Goal: Information Seeking & Learning: Learn about a topic

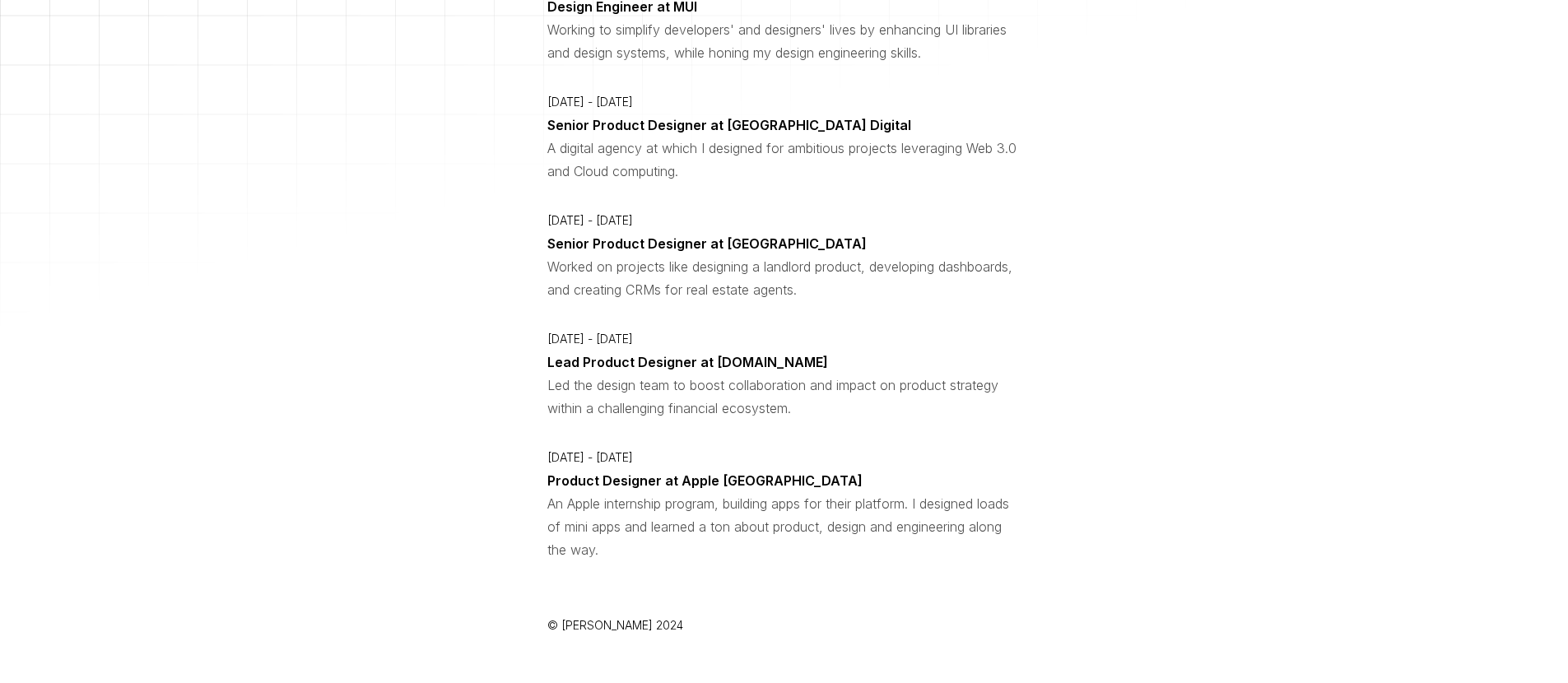
scroll to position [1264, 0]
click at [607, 470] on p "Product Designer at Apple [GEOGRAPHIC_DATA]" at bounding box center [705, 481] width 315 height 23
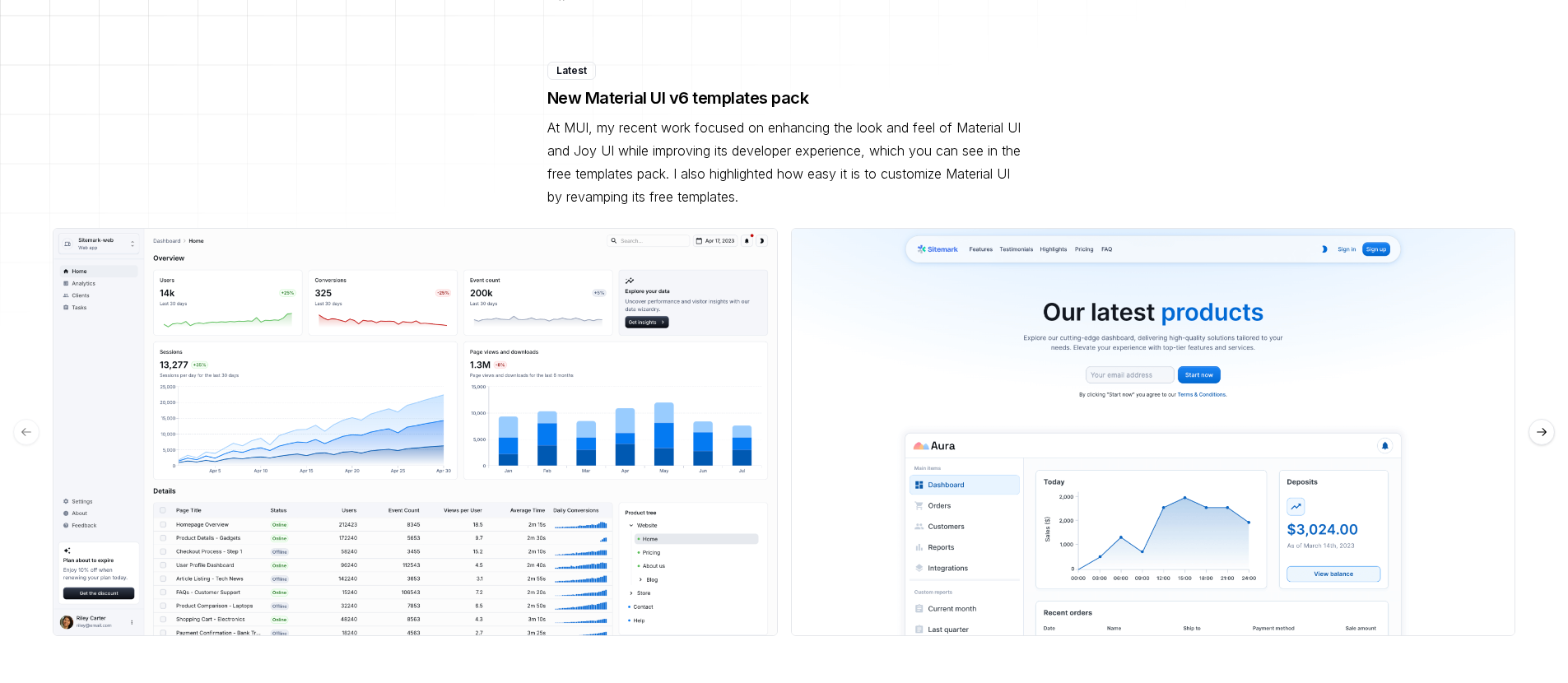
scroll to position [370, 0]
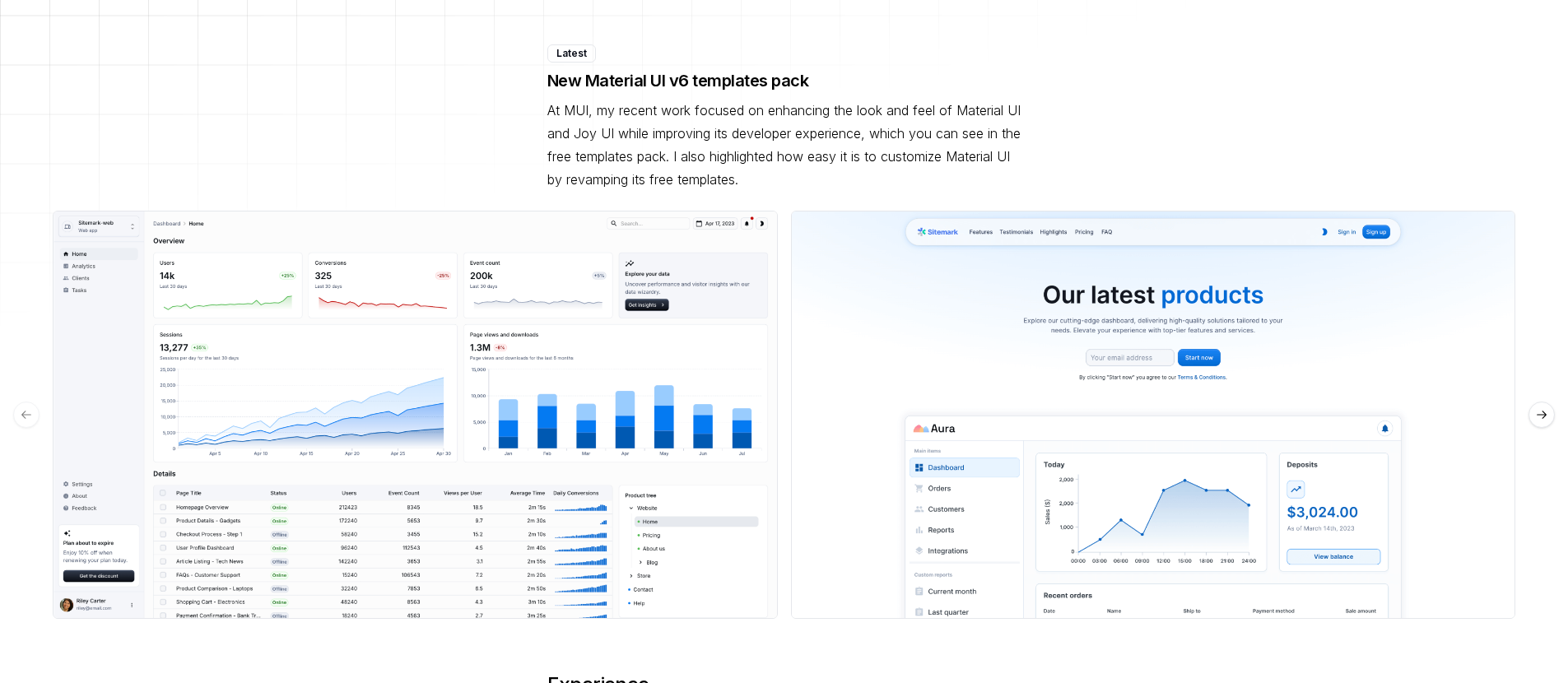
click at [1548, 408] on icon at bounding box center [1541, 415] width 13 height 13
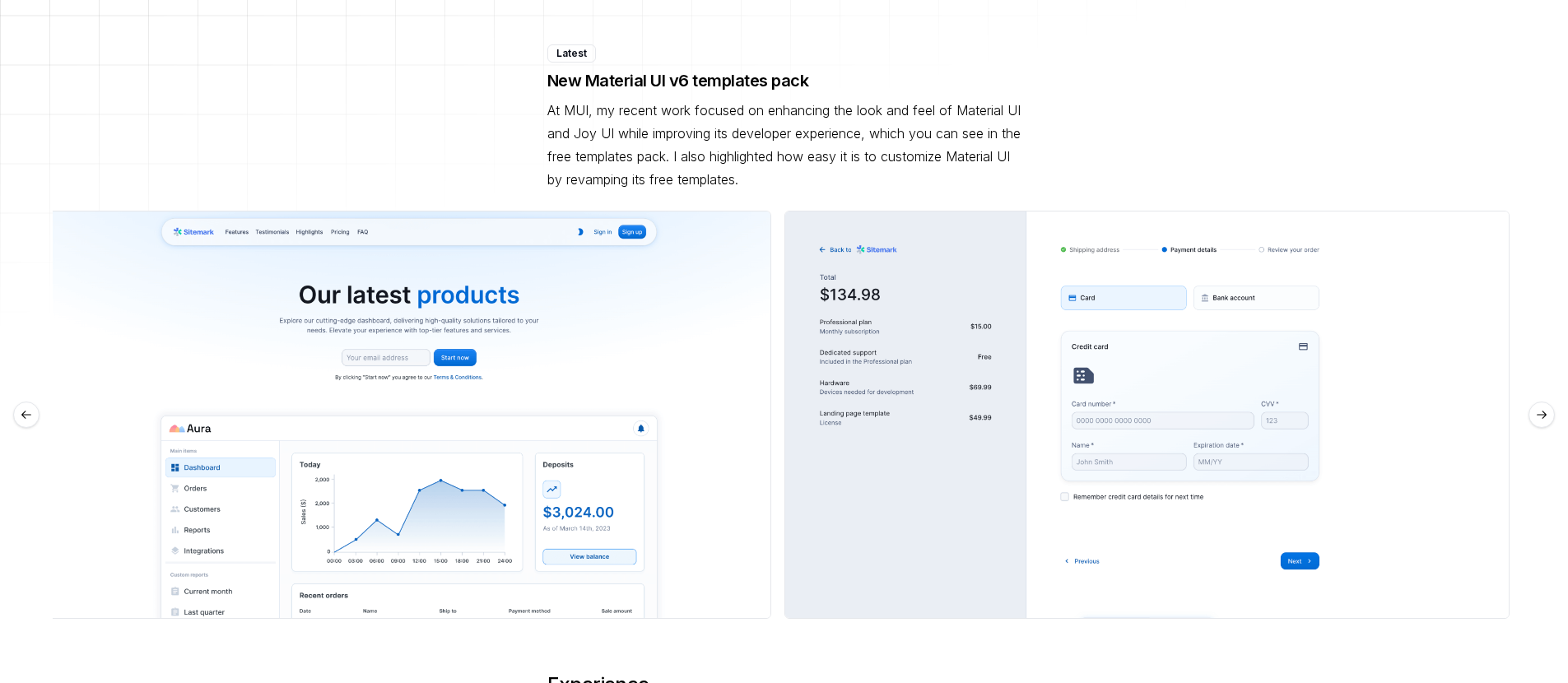
click at [1548, 408] on icon at bounding box center [1541, 415] width 13 height 13
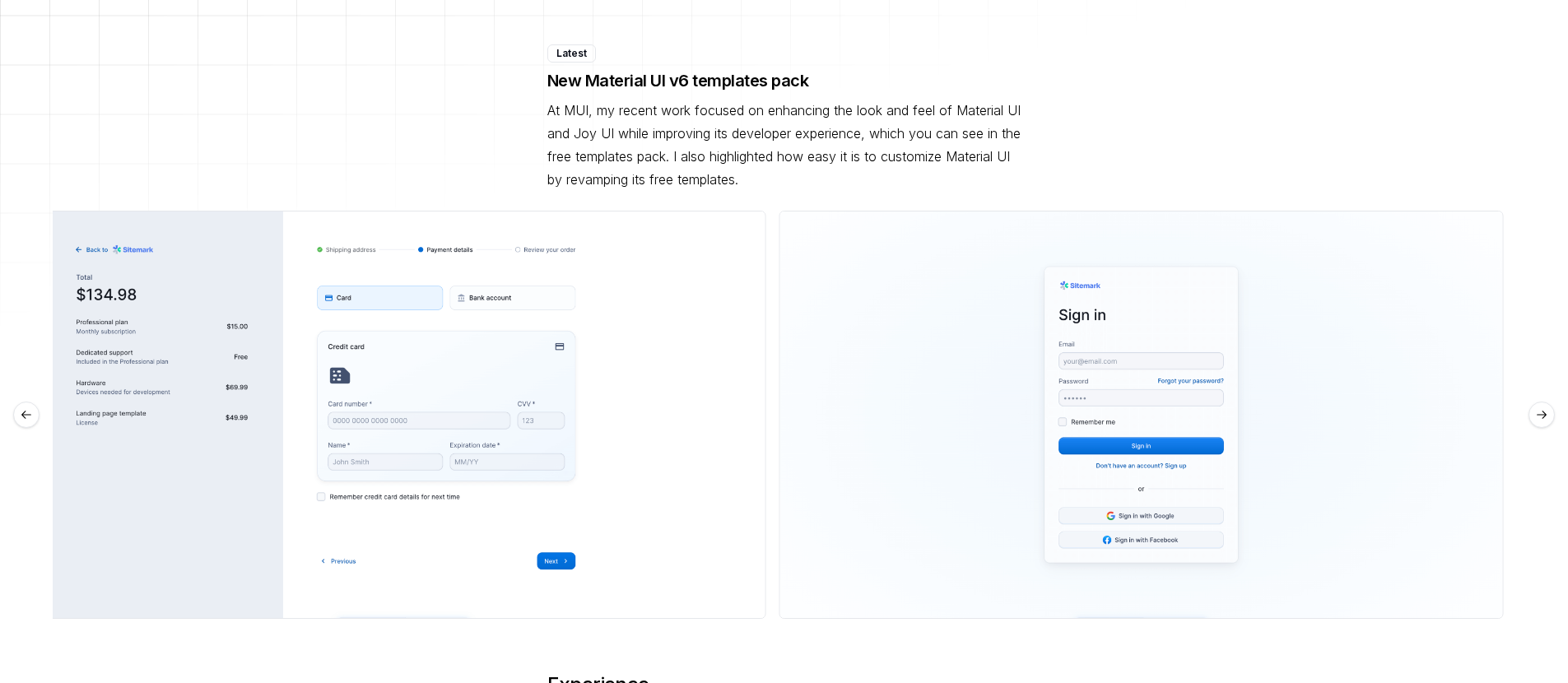
click at [1548, 408] on icon at bounding box center [1541, 415] width 13 height 13
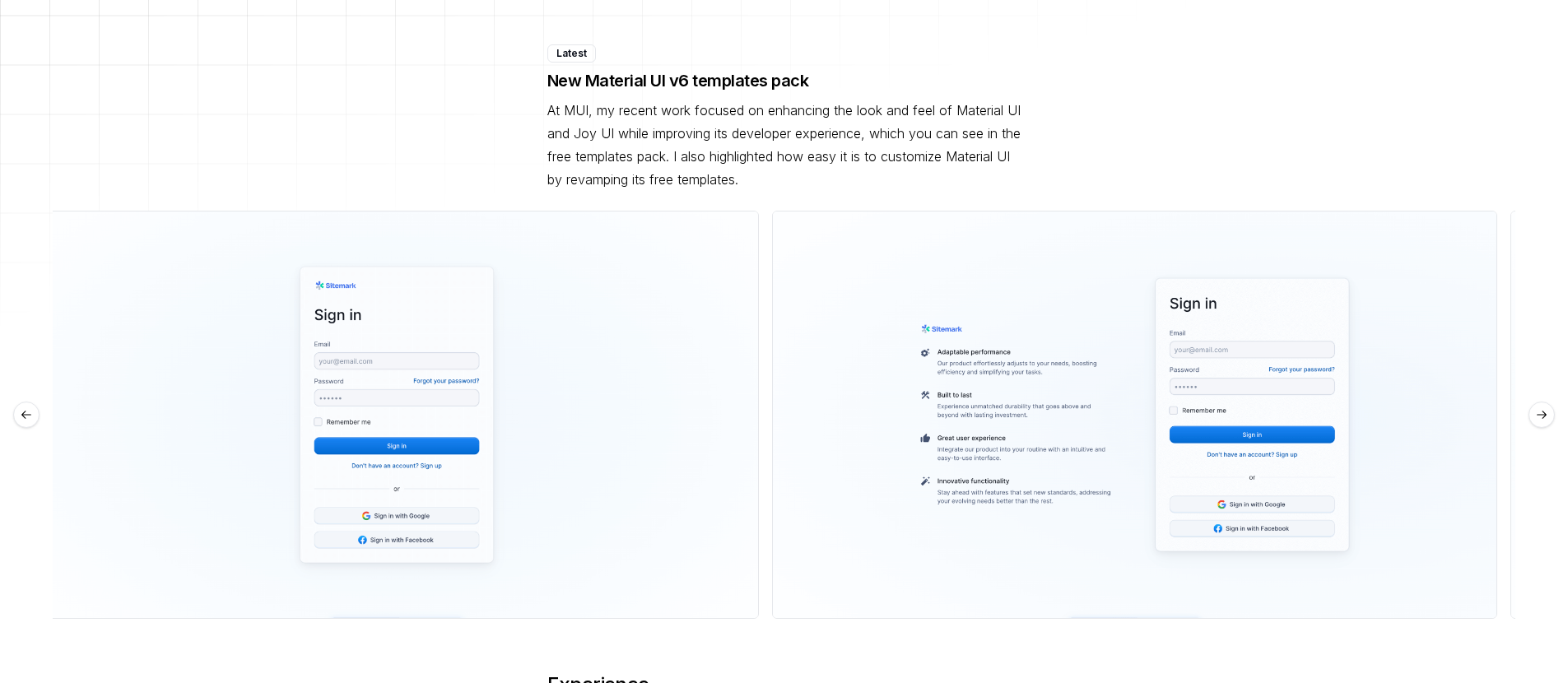
click at [1548, 408] on icon at bounding box center [1541, 415] width 13 height 13
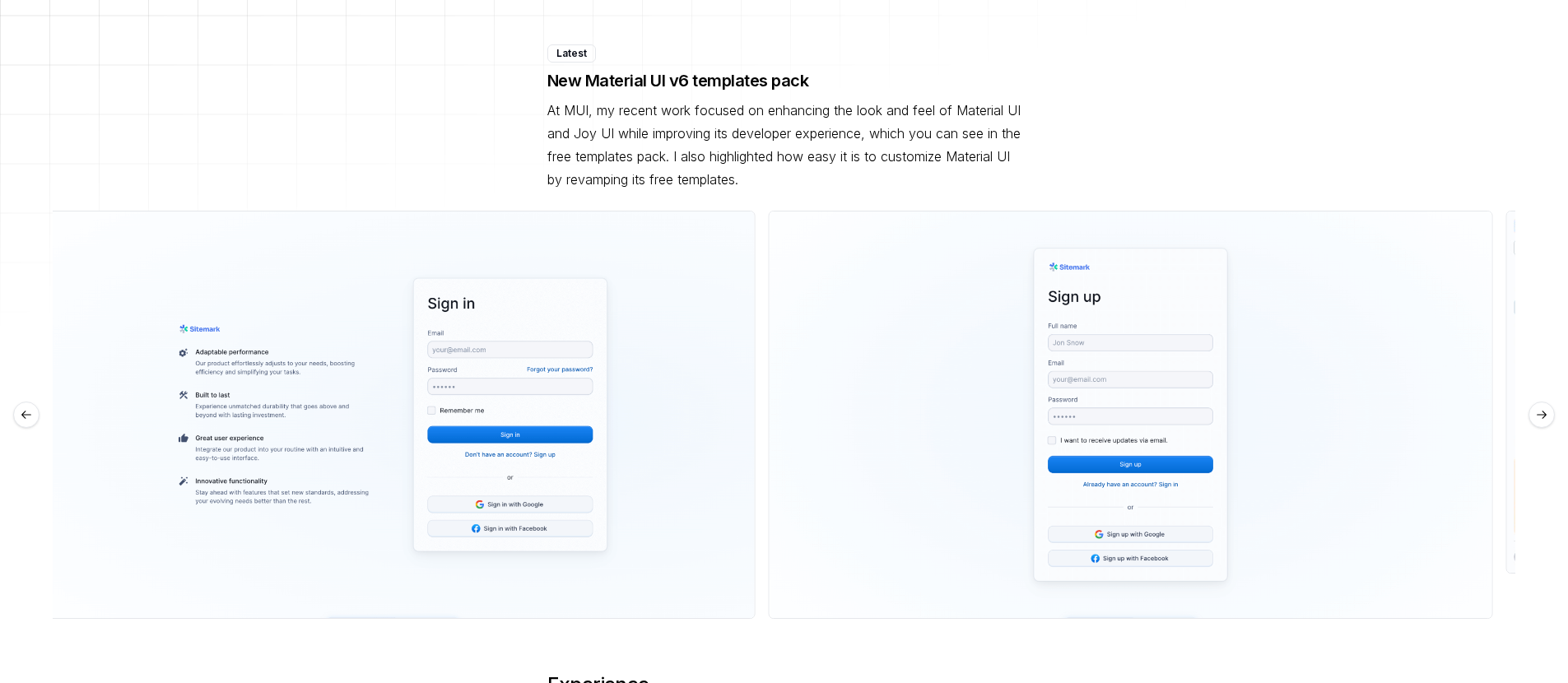
click at [1548, 408] on icon at bounding box center [1541, 415] width 13 height 13
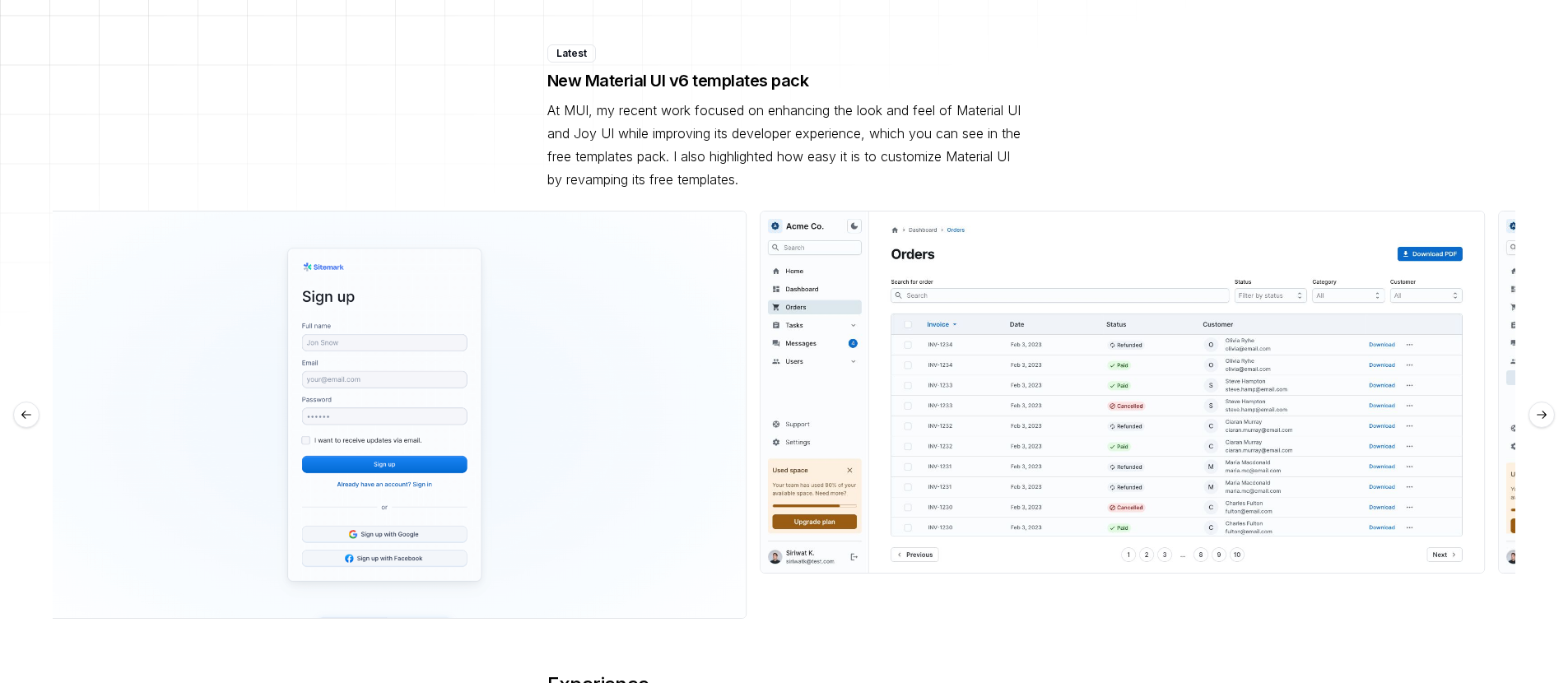
click at [1548, 408] on icon at bounding box center [1541, 415] width 13 height 13
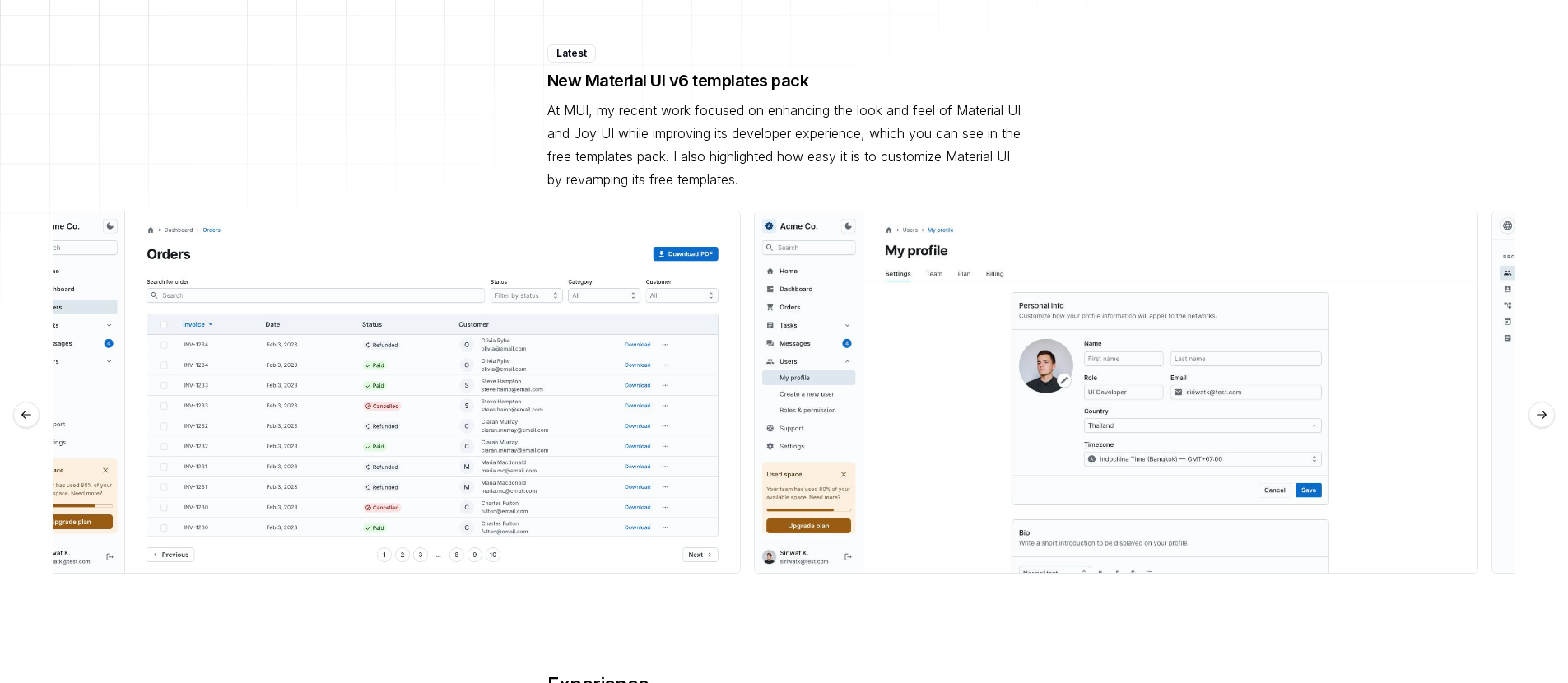
click at [1548, 408] on icon at bounding box center [1541, 415] width 13 height 13
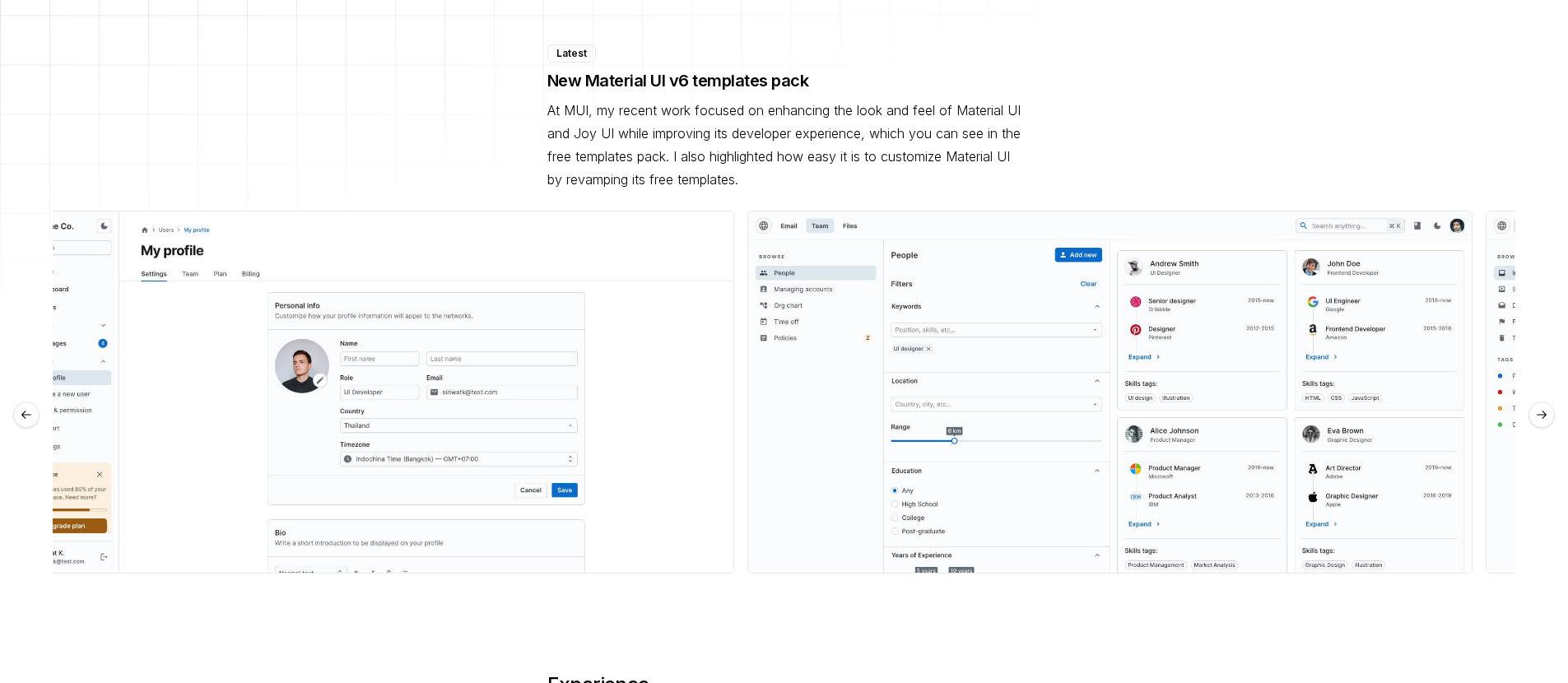
click at [1548, 408] on icon at bounding box center [1541, 415] width 13 height 13
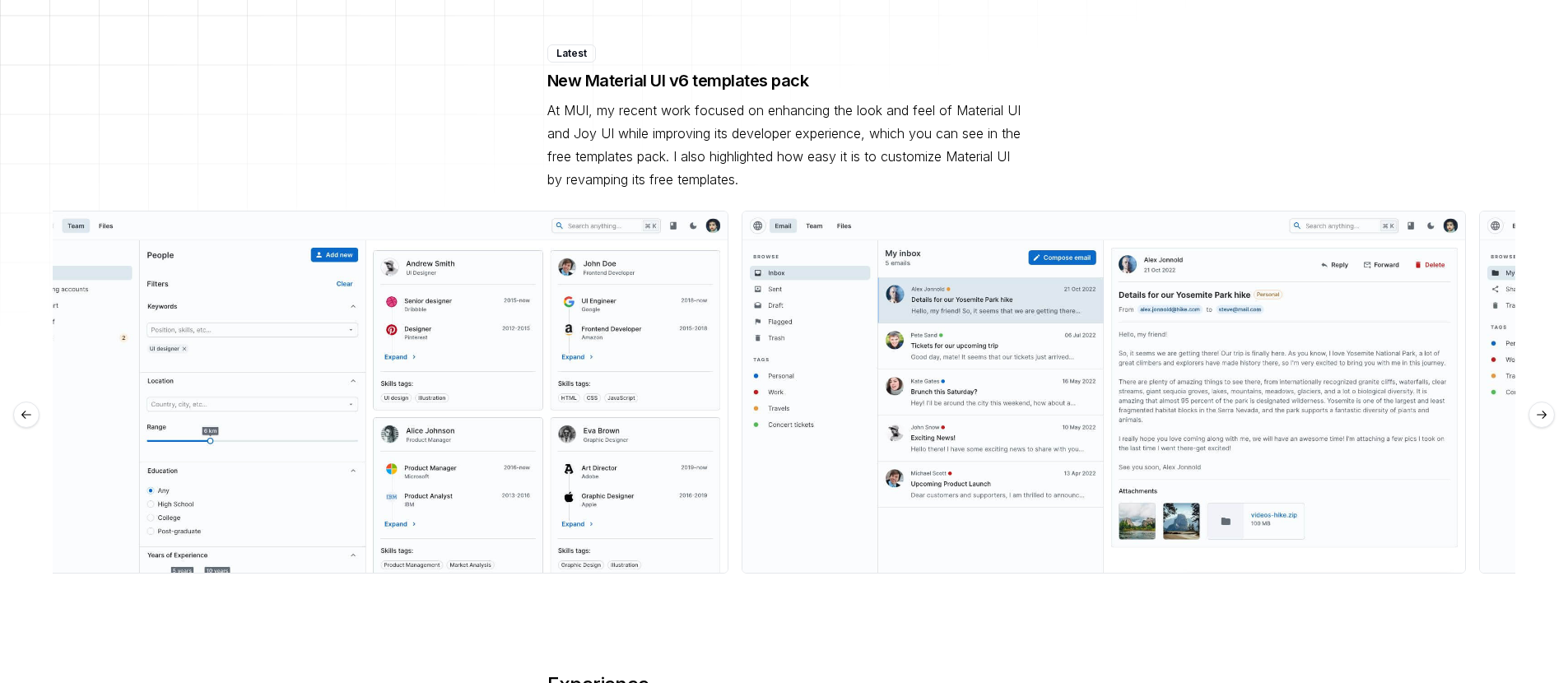
click at [1548, 408] on icon at bounding box center [1541, 415] width 13 height 13
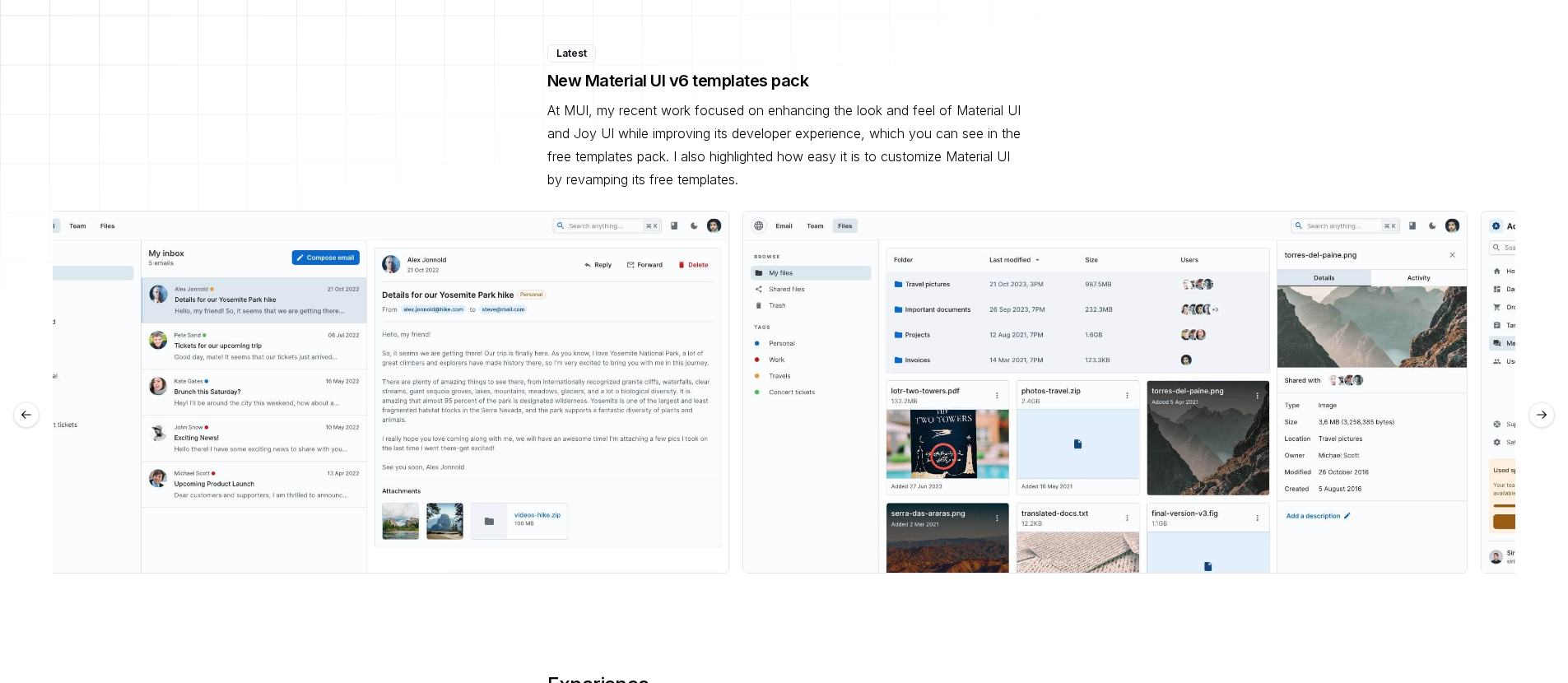
click at [1548, 408] on icon at bounding box center [1541, 415] width 13 height 13
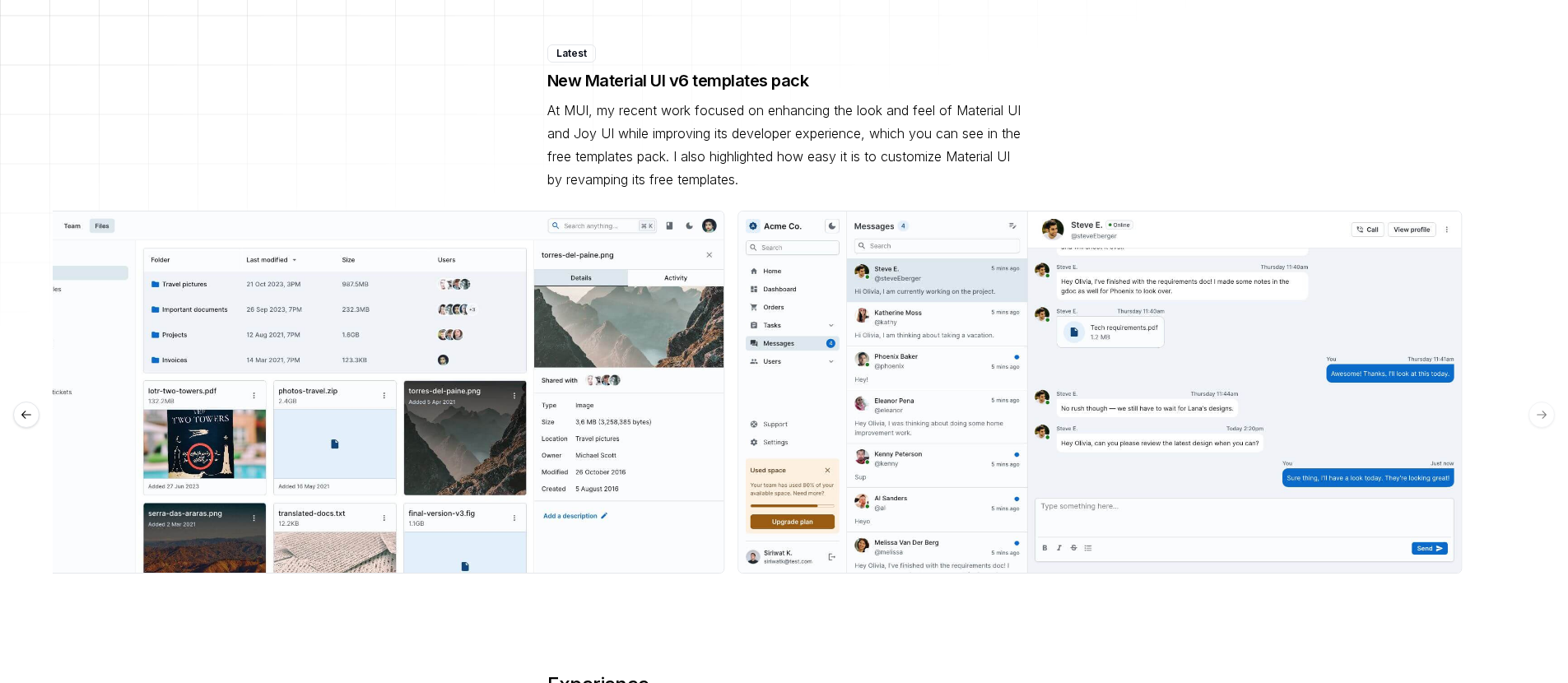
click at [1551, 382] on div "See preview See preview See preview See preview See preview See preview See pre…" at bounding box center [784, 415] width 1568 height 408
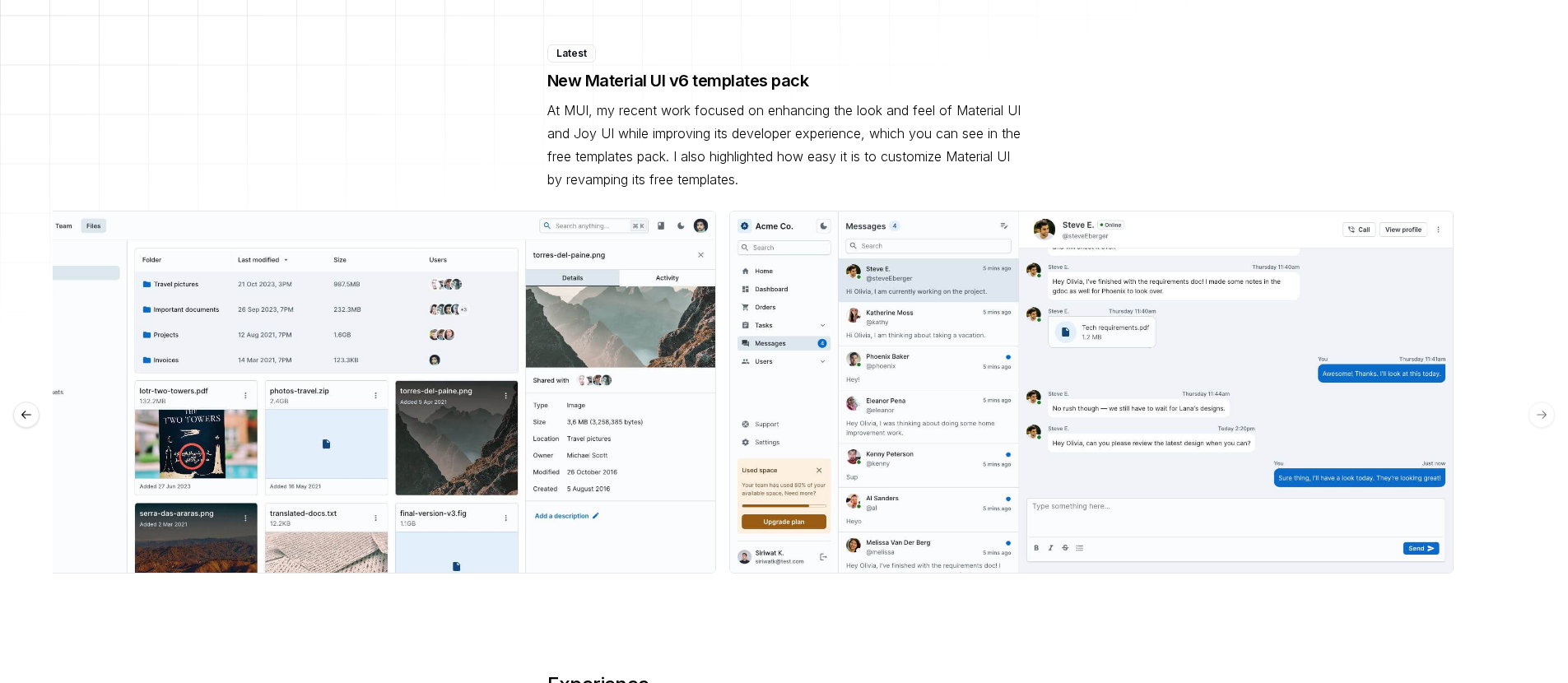
click at [1551, 382] on div "See preview See preview See preview See preview See preview See preview See pre…" at bounding box center [784, 415] width 1568 height 408
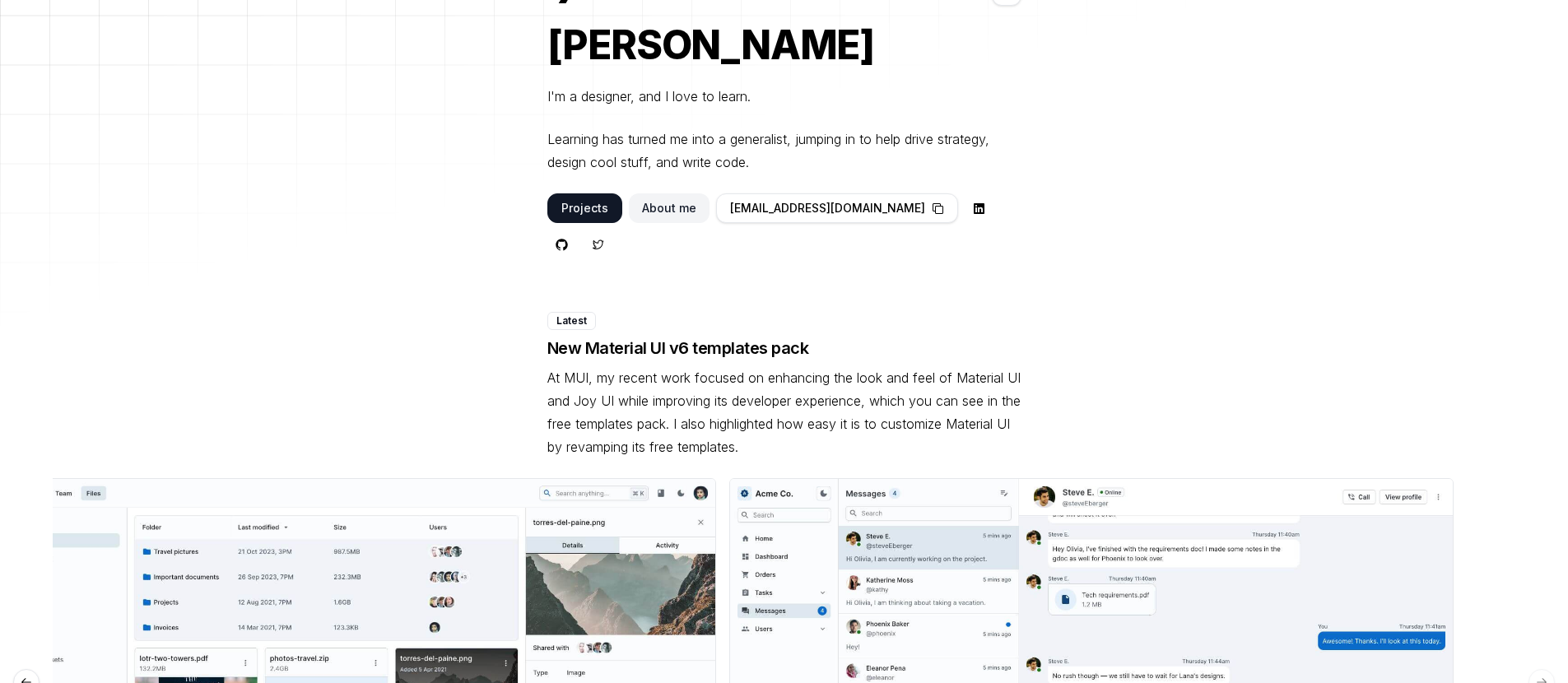
scroll to position [0, 0]
